Goal: Find specific page/section: Find specific page/section

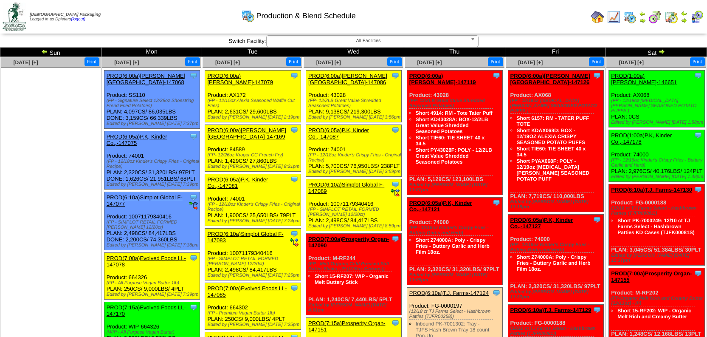
scroll to position [154, 0]
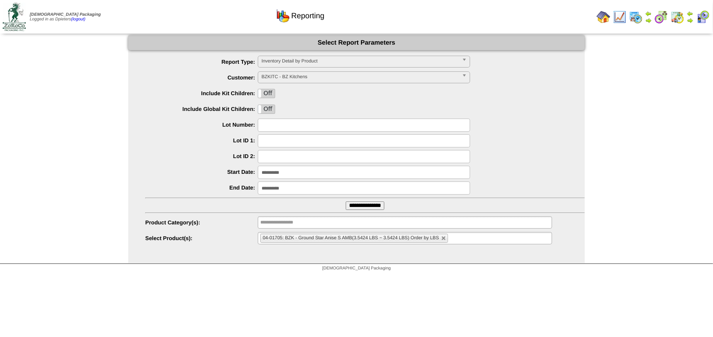
click at [444, 241] on li "04-01705: BZK - Ground Star Anise S AMB(3.5424 LBS ~ 3.5424 LBS) Order by LBS" at bounding box center [354, 238] width 188 height 9
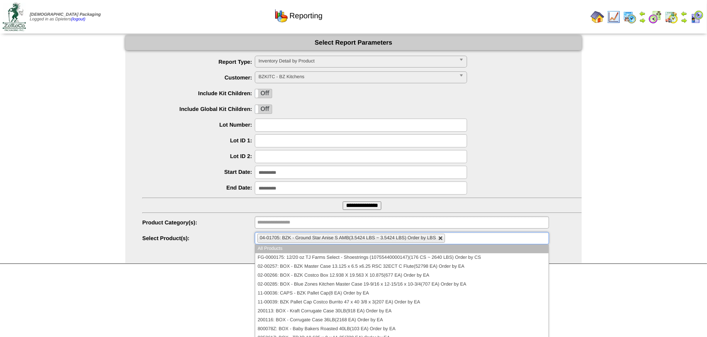
click at [441, 237] on link at bounding box center [440, 238] width 5 height 5
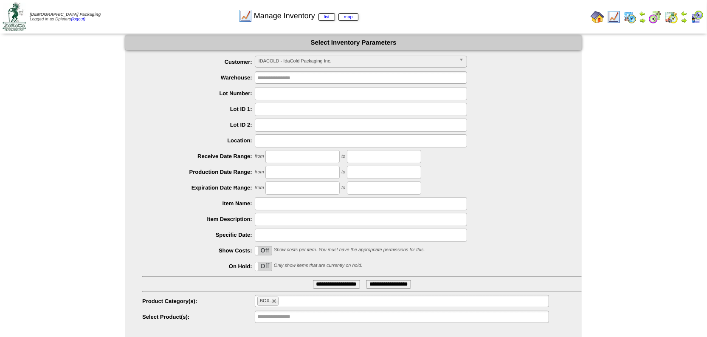
click at [291, 59] on span "IDACOLD - IdaCold Packaging Inc." at bounding box center [357, 61] width 197 height 10
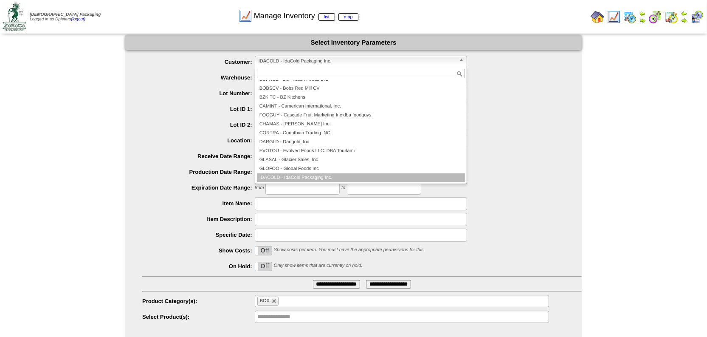
scroll to position [8, 0]
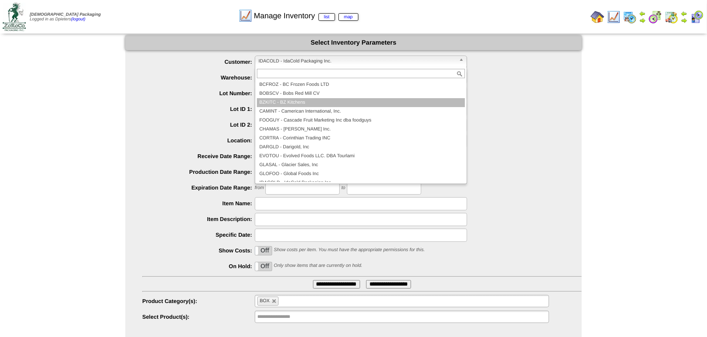
click at [303, 102] on li "BZKITC - BZ Kitchens" at bounding box center [361, 102] width 208 height 9
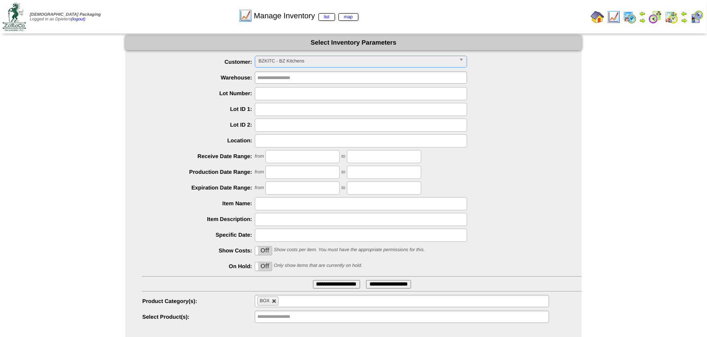
click at [275, 301] on link at bounding box center [274, 301] width 5 height 5
type input "**********"
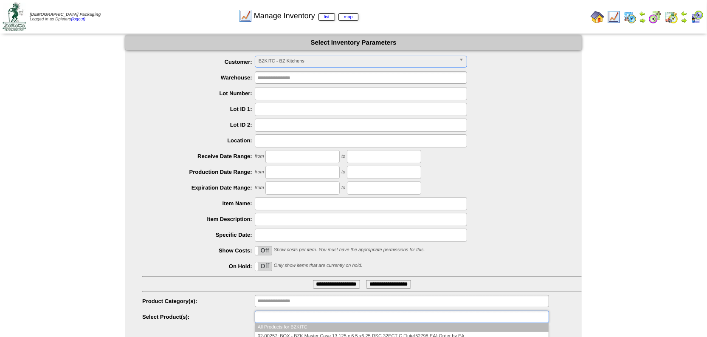
click at [274, 317] on input "text" at bounding box center [284, 316] width 54 height 11
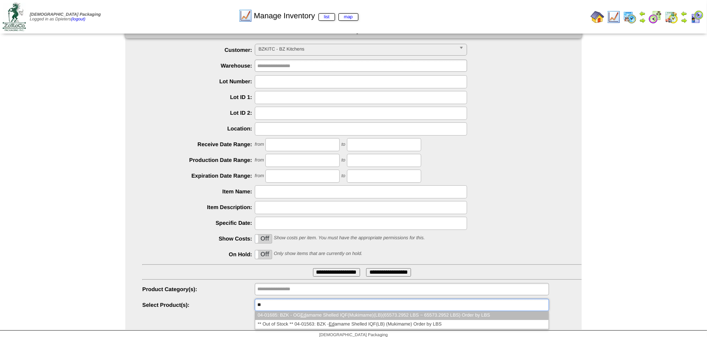
scroll to position [17, 0]
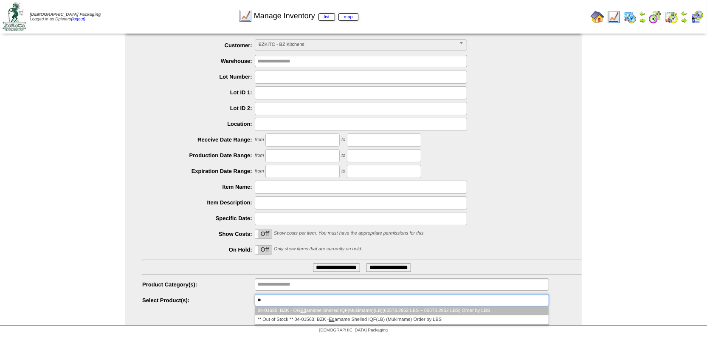
click at [142, 182] on div at bounding box center [362, 187] width 440 height 13
type input "**********"
